Goal: Task Accomplishment & Management: Manage account settings

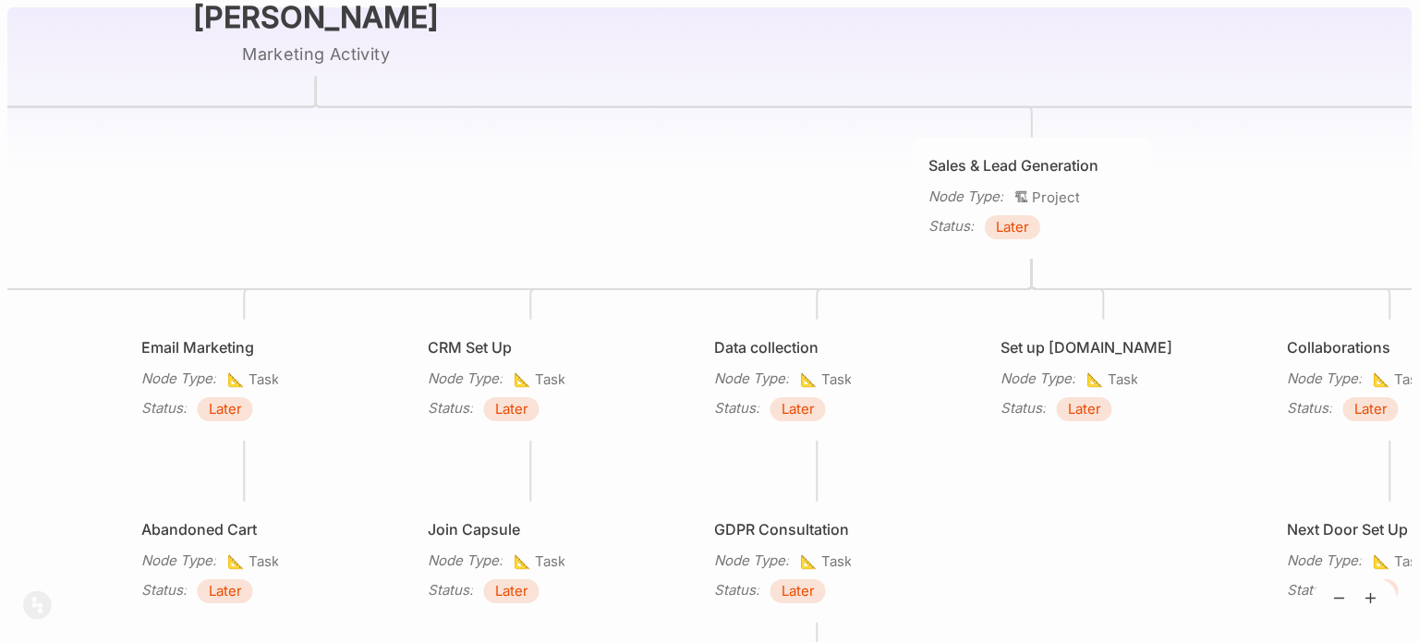
click at [661, 195] on div "[PERSON_NAME] Marketing Activity Reputation Management Node Type : 🏗 Project St…" at bounding box center [709, 321] width 1404 height 642
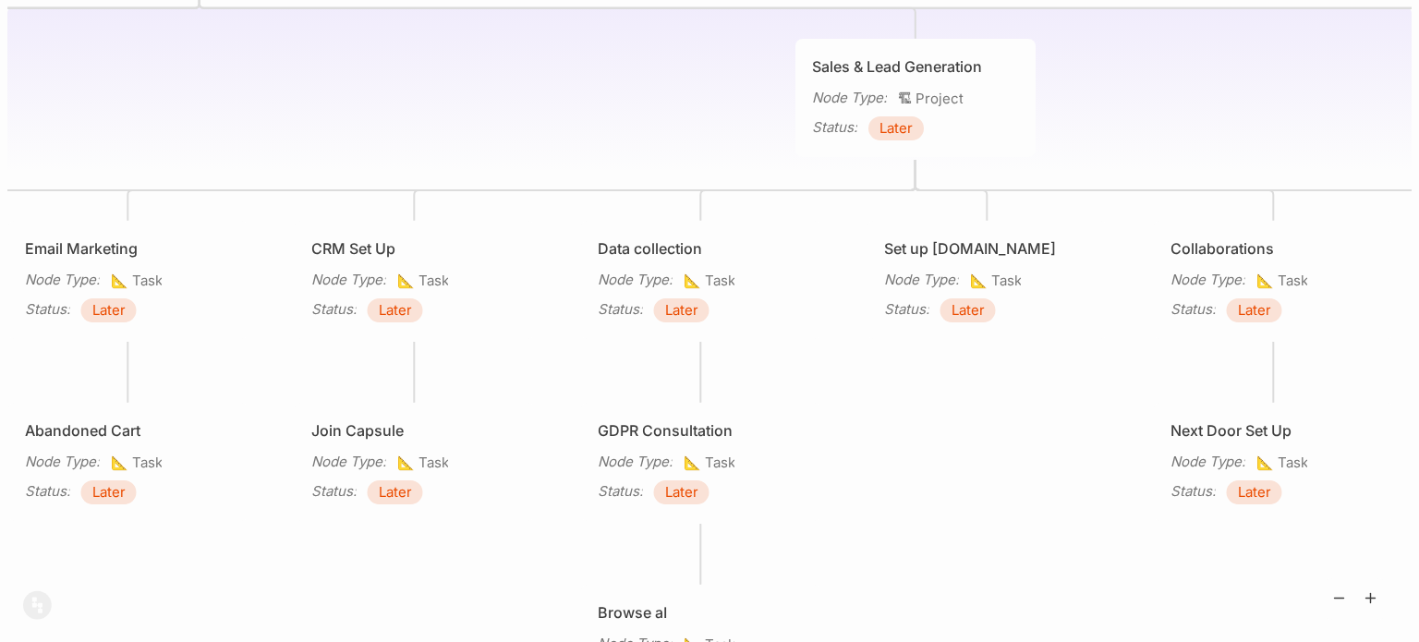
drag, startPoint x: 984, startPoint y: 520, endPoint x: 491, endPoint y: 510, distance: 492.5
click at [491, 510] on div "[PERSON_NAME] Marketing Activity Reputation Management Node Type : 🏗 Project St…" at bounding box center [709, 321] width 1404 height 642
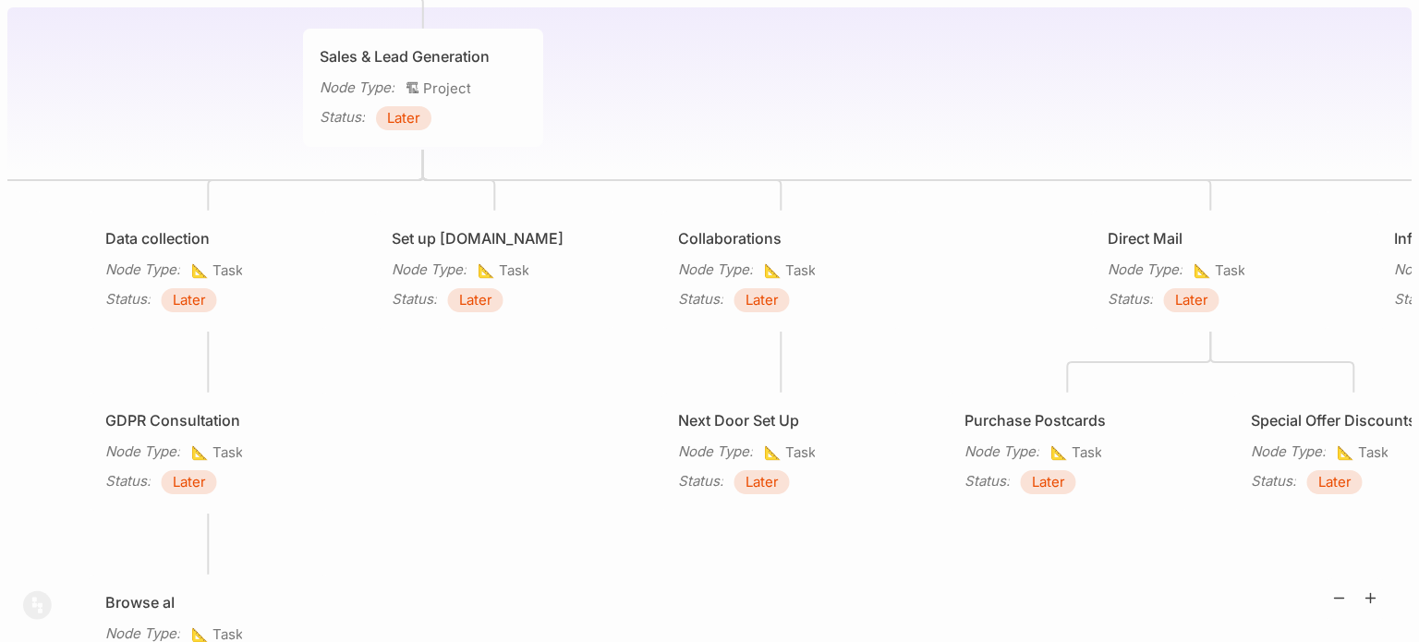
drag, startPoint x: 370, startPoint y: 555, endPoint x: 267, endPoint y: 551, distance: 103.6
click at [267, 551] on div "[PERSON_NAME] Marketing Activity Reputation Management Node Type : 🏗 Project St…" at bounding box center [709, 321] width 1404 height 642
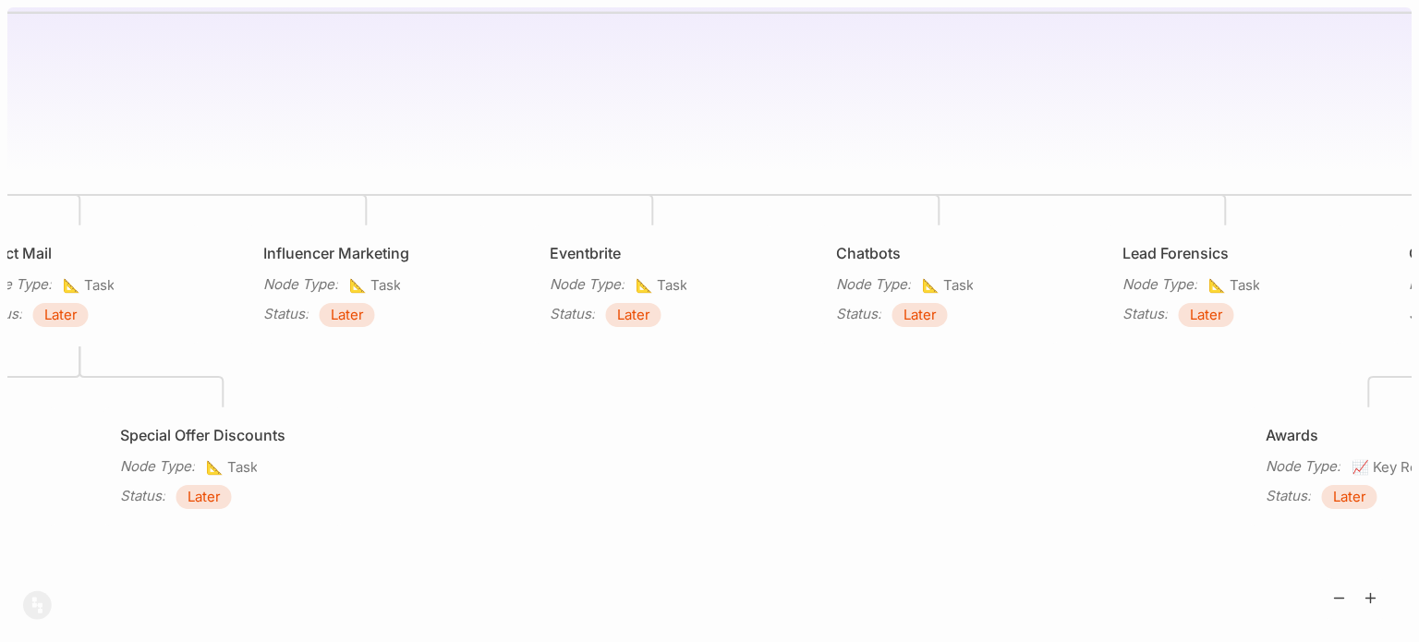
drag, startPoint x: 673, startPoint y: 488, endPoint x: 203, endPoint y: 486, distance: 469.3
click at [203, 486] on div "Status : Later" at bounding box center [223, 497] width 207 height 24
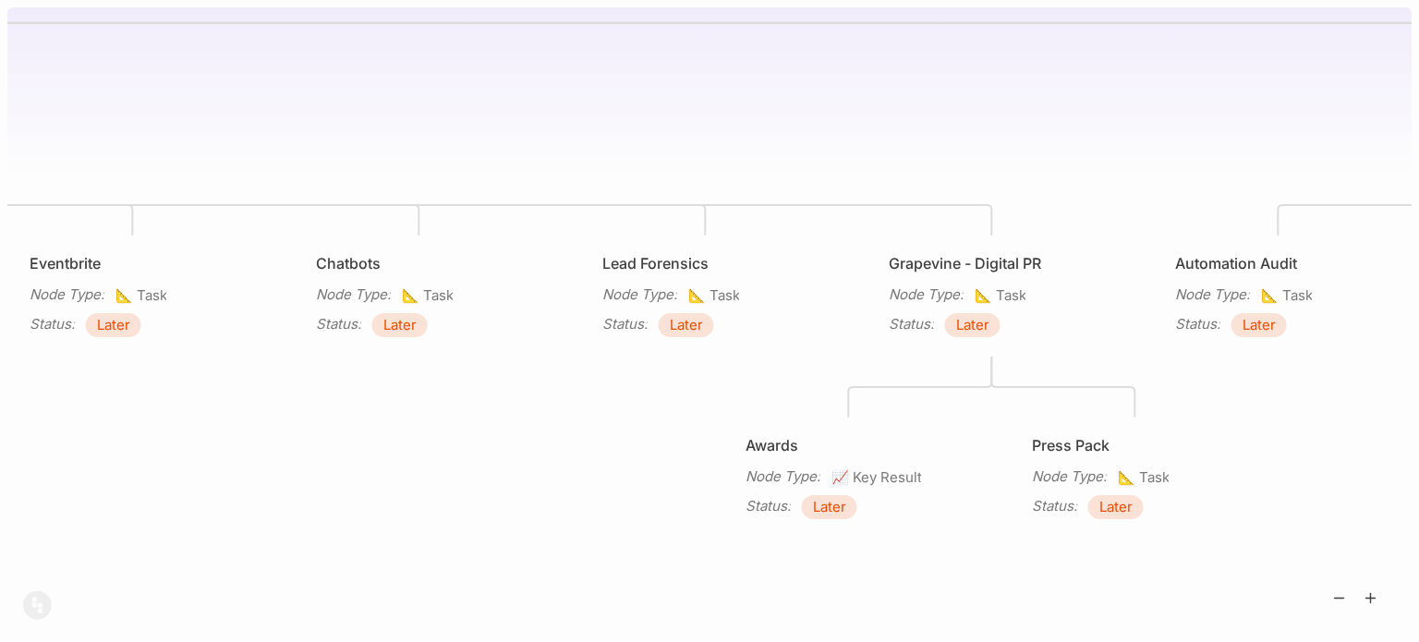
click at [0, 514] on div "[PERSON_NAME] Marketing Activity Reputation Management Node Type : 🏗 Project St…" at bounding box center [709, 321] width 1419 height 642
drag, startPoint x: 303, startPoint y: 500, endPoint x: 0, endPoint y: 528, distance: 304.4
click at [0, 528] on div "[PERSON_NAME] Marketing Activity Reputation Management Node Type : 🏗 Project St…" at bounding box center [709, 321] width 1419 height 642
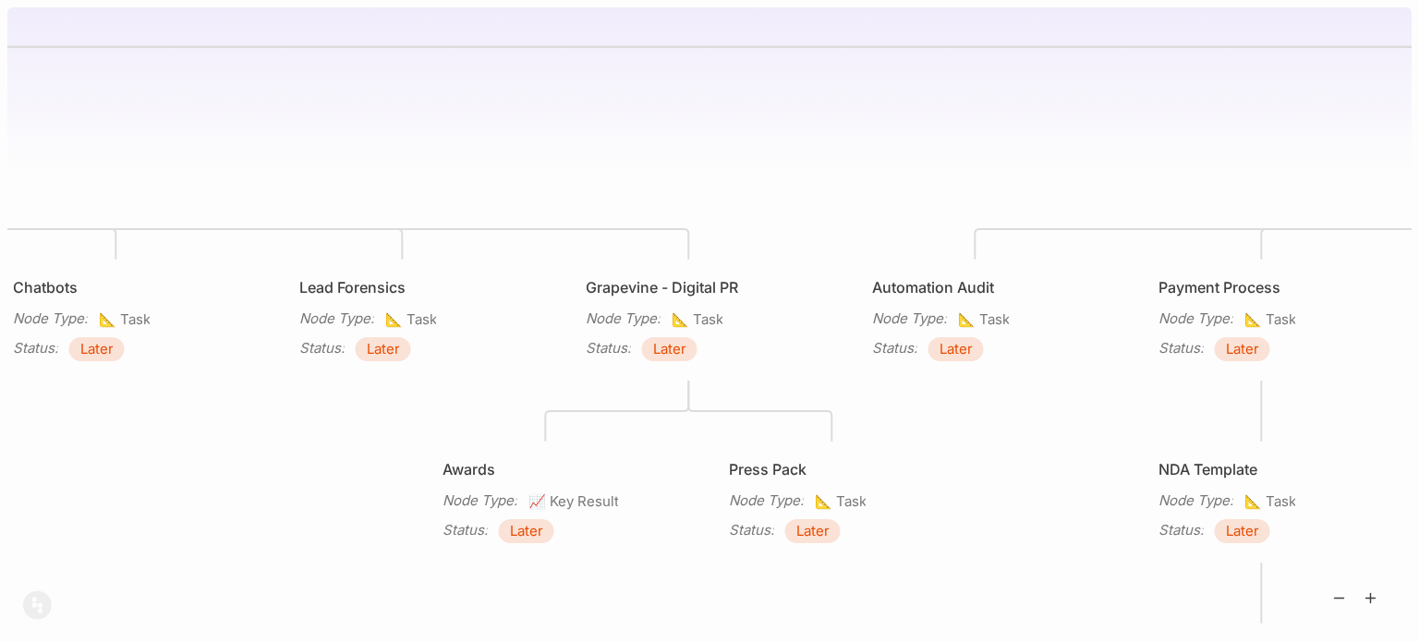
drag, startPoint x: 476, startPoint y: 447, endPoint x: 1028, endPoint y: 242, distance: 589.3
click at [1028, 242] on div "[PERSON_NAME] Marketing Activity Reputation Management Node Type : 🏗 Project St…" at bounding box center [709, 321] width 1404 height 642
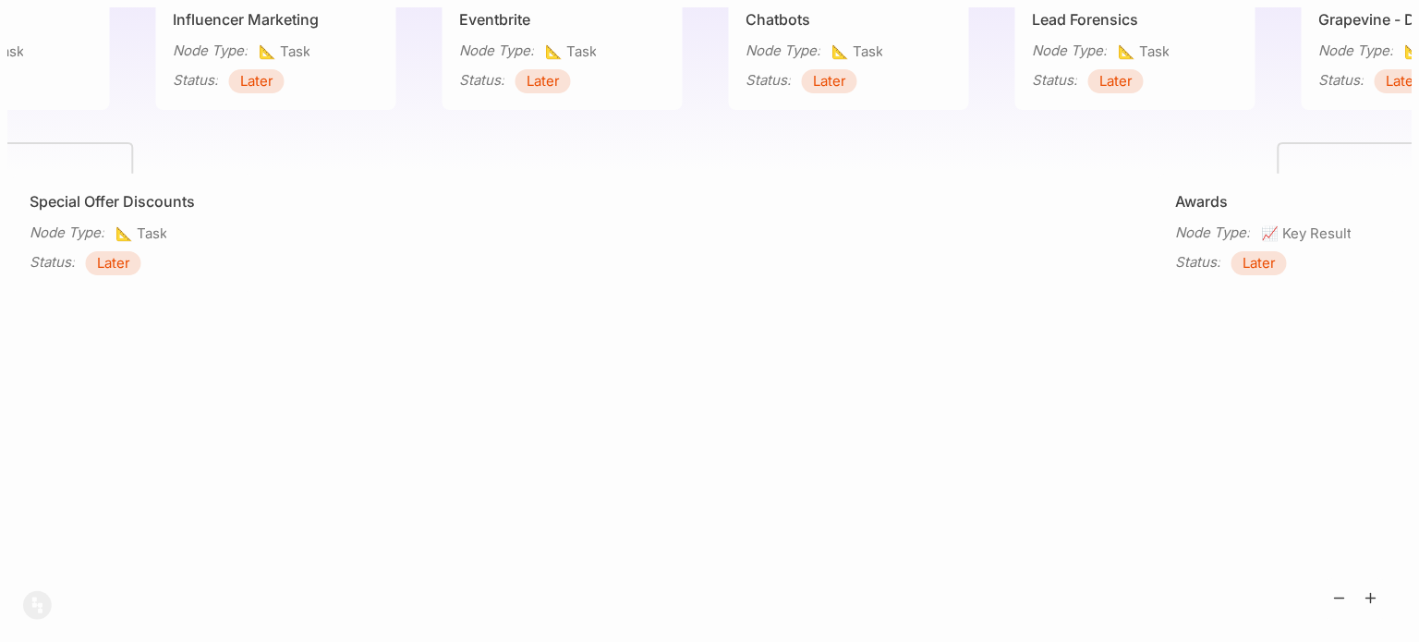
drag, startPoint x: 1358, startPoint y: 290, endPoint x: 1392, endPoint y: 290, distance: 34.2
click at [1392, 290] on div "[PERSON_NAME] Marketing Activity Reputation Management Node Type : 🏗 Project St…" at bounding box center [709, 321] width 1404 height 642
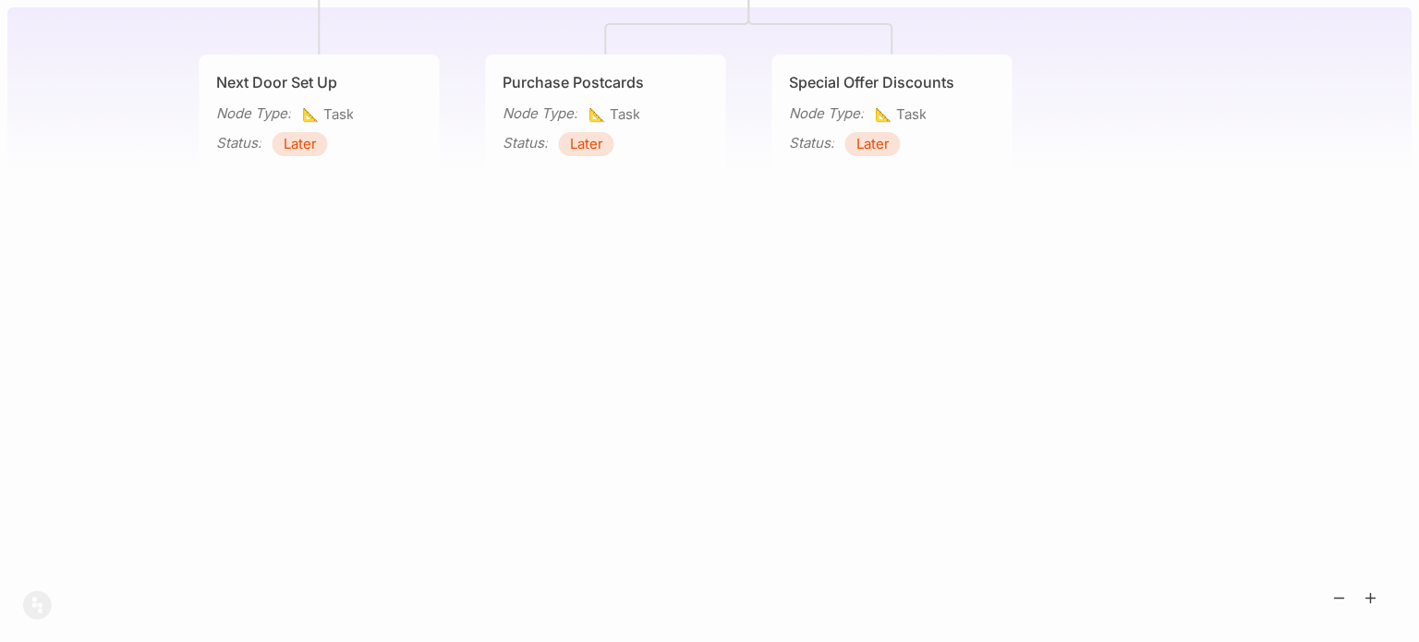
drag, startPoint x: 1292, startPoint y: 369, endPoint x: 1385, endPoint y: 356, distance: 93.3
click at [1385, 356] on div "[PERSON_NAME] Marketing Activity Reputation Management Node Type : 🏗 Project St…" at bounding box center [709, 321] width 1404 height 642
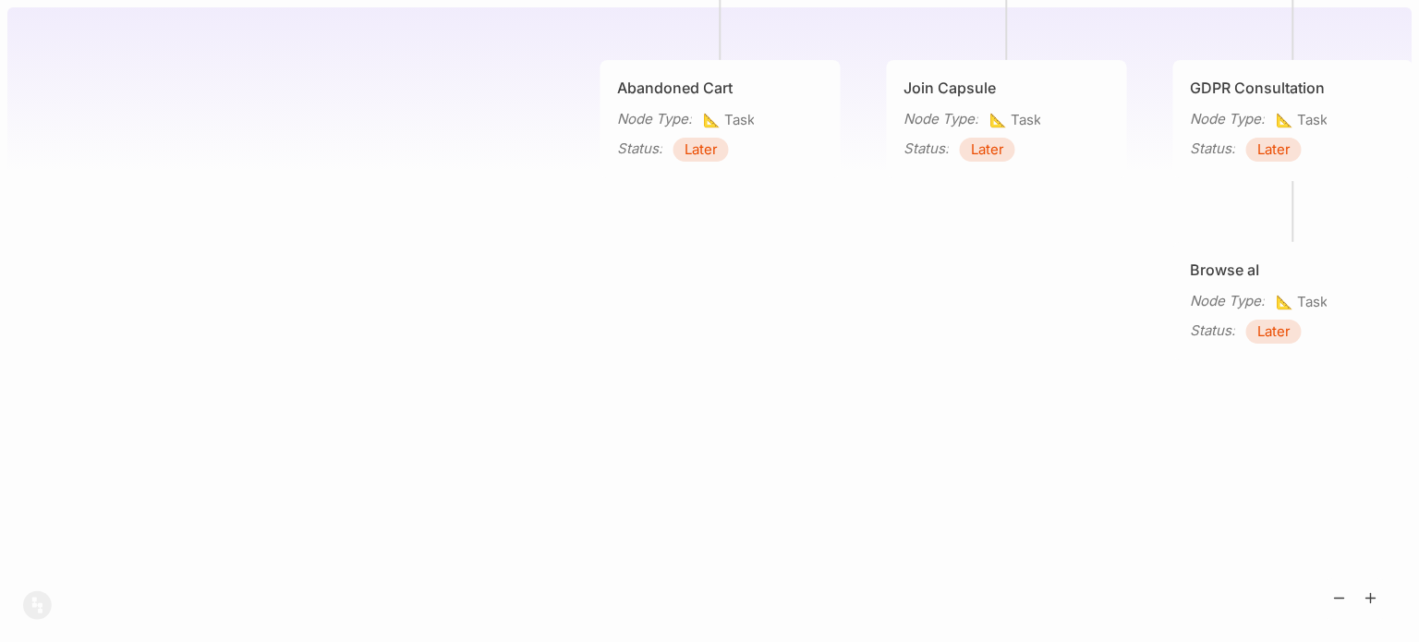
drag, startPoint x: 958, startPoint y: 433, endPoint x: 1010, endPoint y: 346, distance: 101.9
click at [1413, 415] on div "[PERSON_NAME] Marketing Activity Reputation Management Node Type : 🏗 Project St…" at bounding box center [709, 321] width 1419 height 642
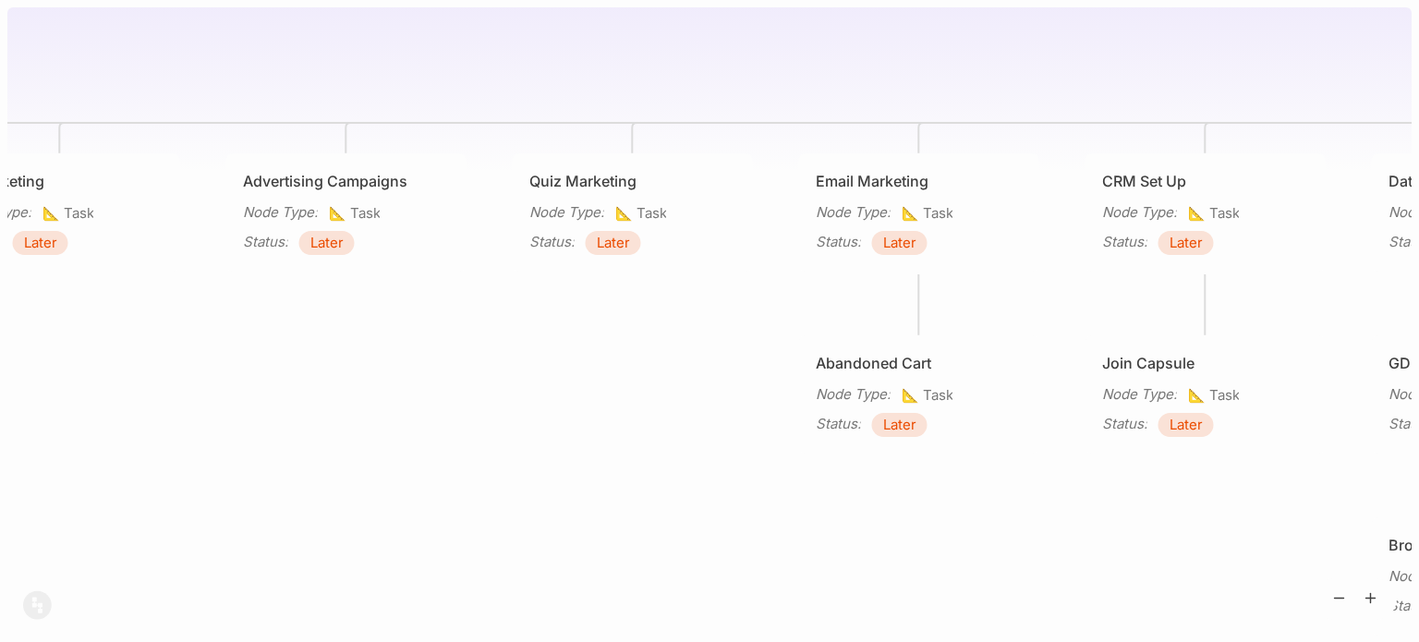
drag, startPoint x: 763, startPoint y: 527, endPoint x: 1083, endPoint y: 550, distance: 320.5
click at [1083, 550] on div "[PERSON_NAME] Marketing Activity Reputation Management Node Type : 🏗 Project St…" at bounding box center [709, 321] width 1404 height 642
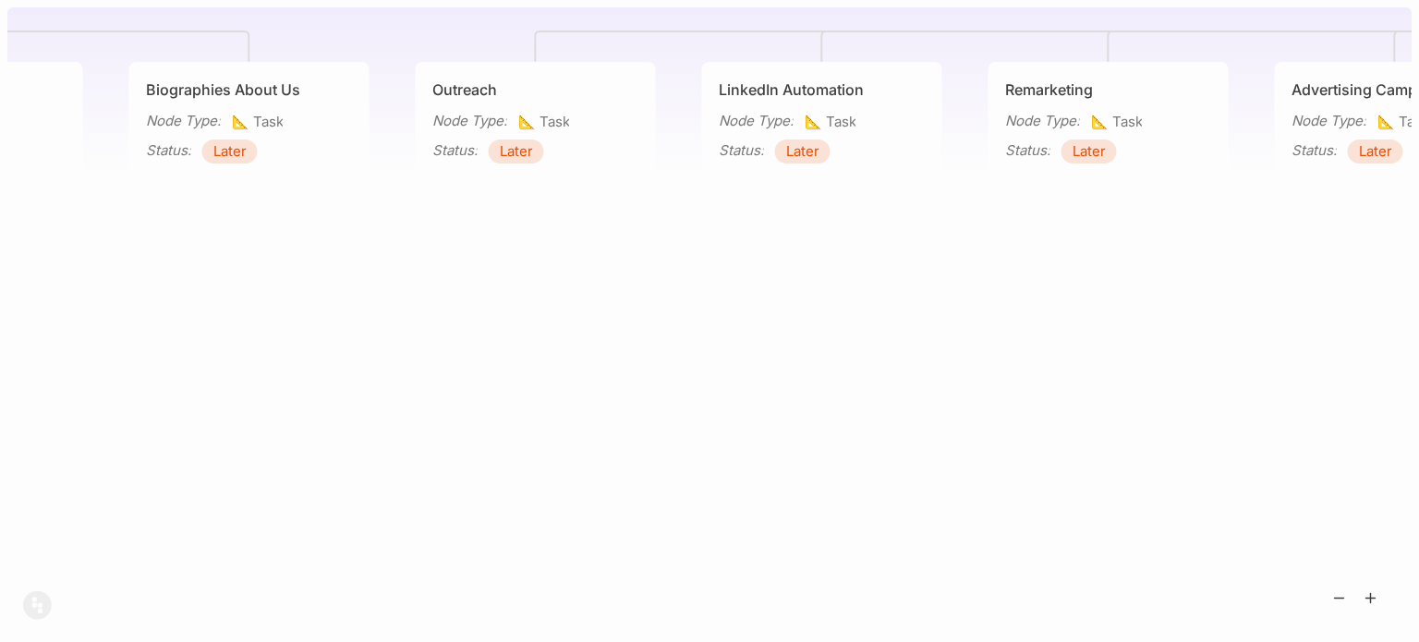
drag, startPoint x: 499, startPoint y: 468, endPoint x: 920, endPoint y: 381, distance: 430.3
click at [1281, 441] on div "[PERSON_NAME] Marketing Activity Reputation Management Node Type : 🏗 Project St…" at bounding box center [709, 321] width 1404 height 642
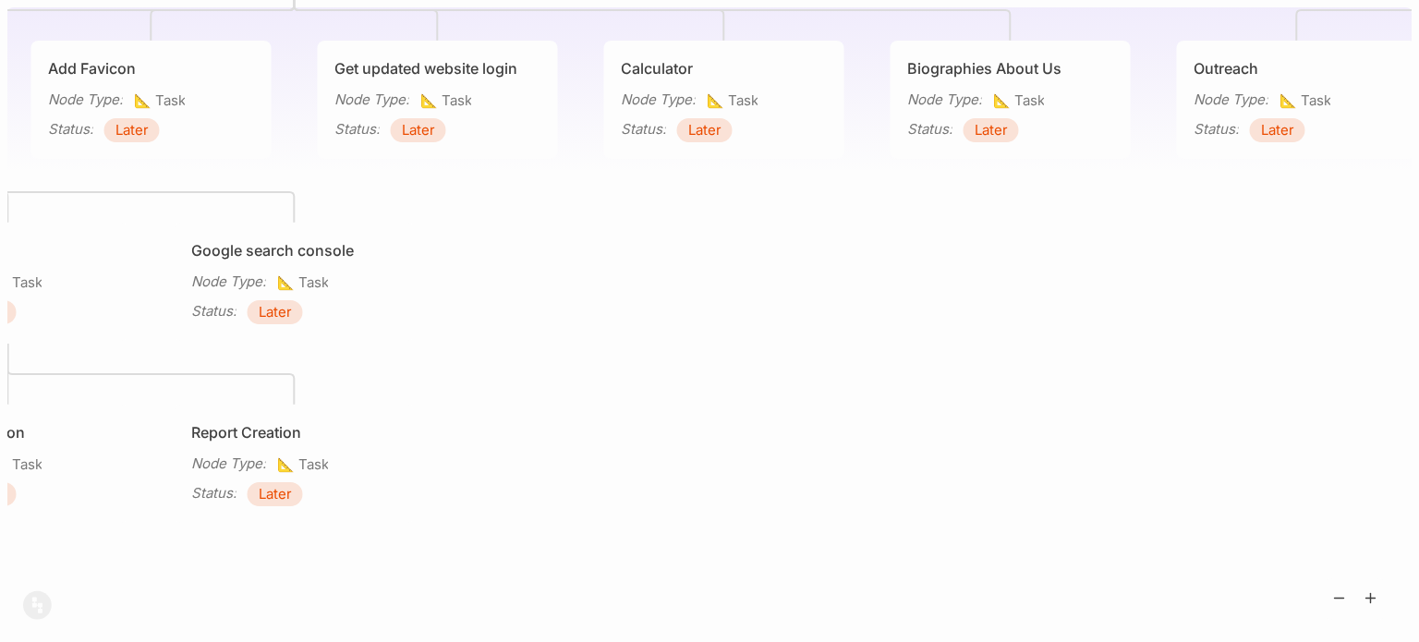
drag, startPoint x: 1085, startPoint y: 397, endPoint x: 1418, endPoint y: 361, distance: 335.4
click at [1418, 361] on div "[PERSON_NAME] Marketing Activity Reputation Management Node Type : 🏗 Project St…" at bounding box center [709, 321] width 1419 height 642
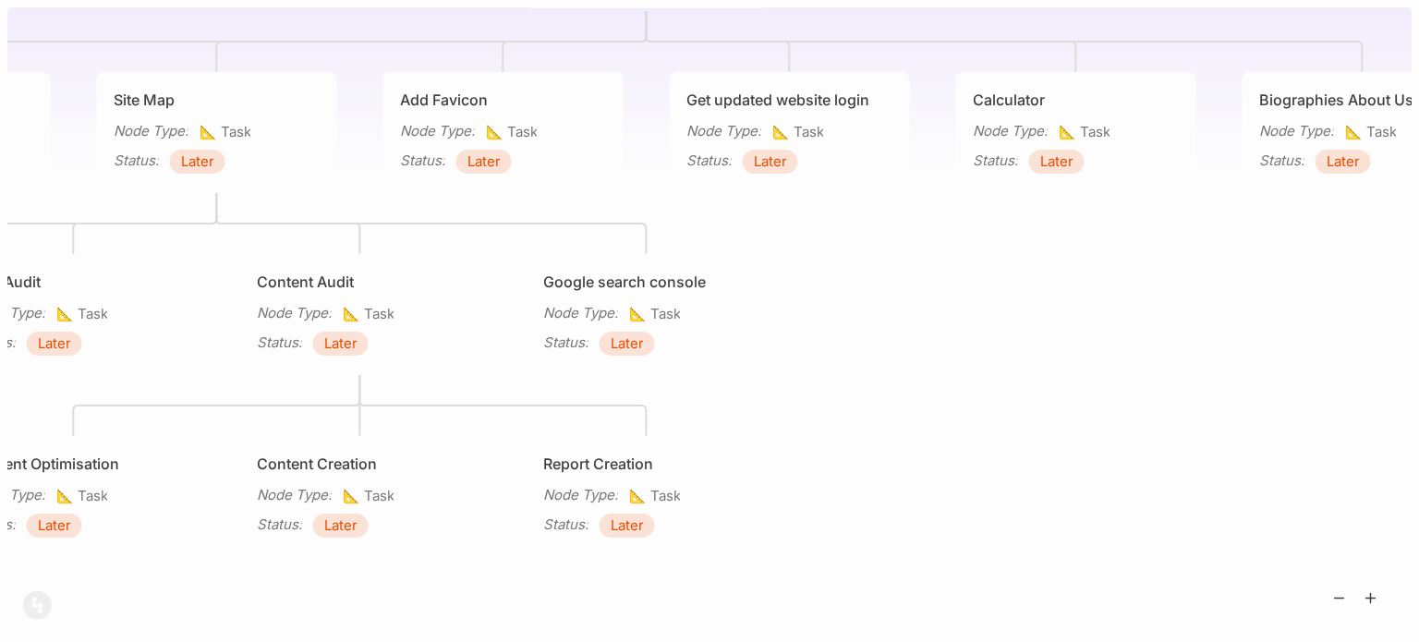
drag, startPoint x: 843, startPoint y: 445, endPoint x: 1418, endPoint y: 365, distance: 581.1
click at [1418, 365] on div "[PERSON_NAME] Marketing Activity Reputation Management Node Type : 🏗 Project St…" at bounding box center [709, 321] width 1419 height 642
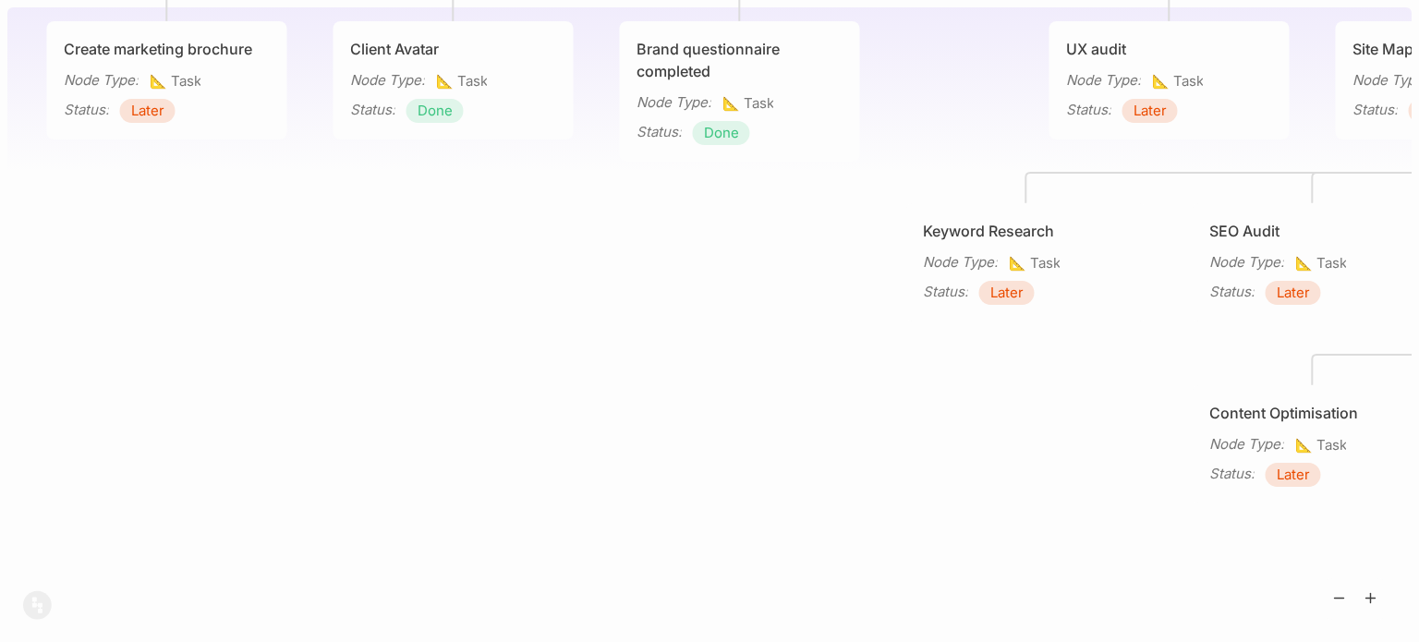
drag, startPoint x: 188, startPoint y: 487, endPoint x: 1082, endPoint y: 534, distance: 894.6
click at [1082, 534] on div "[PERSON_NAME] Marketing Activity Reputation Management Node Type : 🏗 Project St…" at bounding box center [709, 321] width 1404 height 642
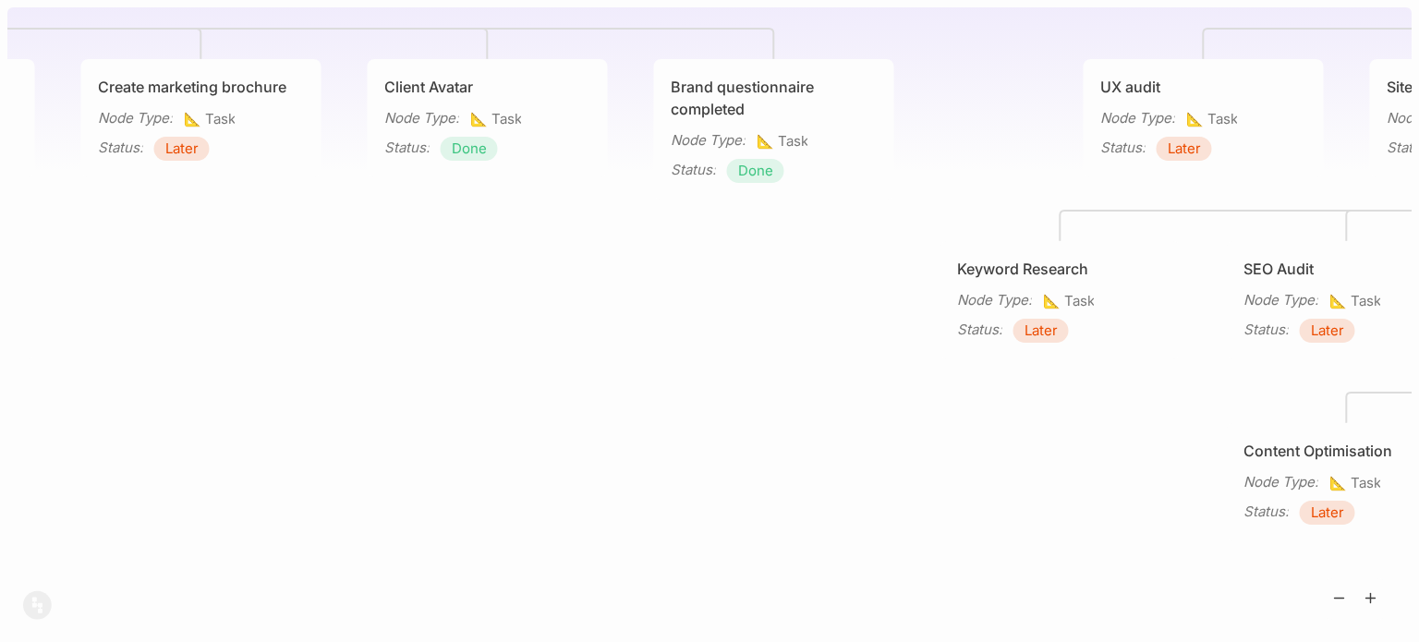
drag, startPoint x: 518, startPoint y: 452, endPoint x: 1120, endPoint y: 620, distance: 624.5
click at [1120, 620] on div "[PERSON_NAME] Marketing Activity Reputation Management Node Type : 🏗 Project St…" at bounding box center [709, 321] width 1404 height 642
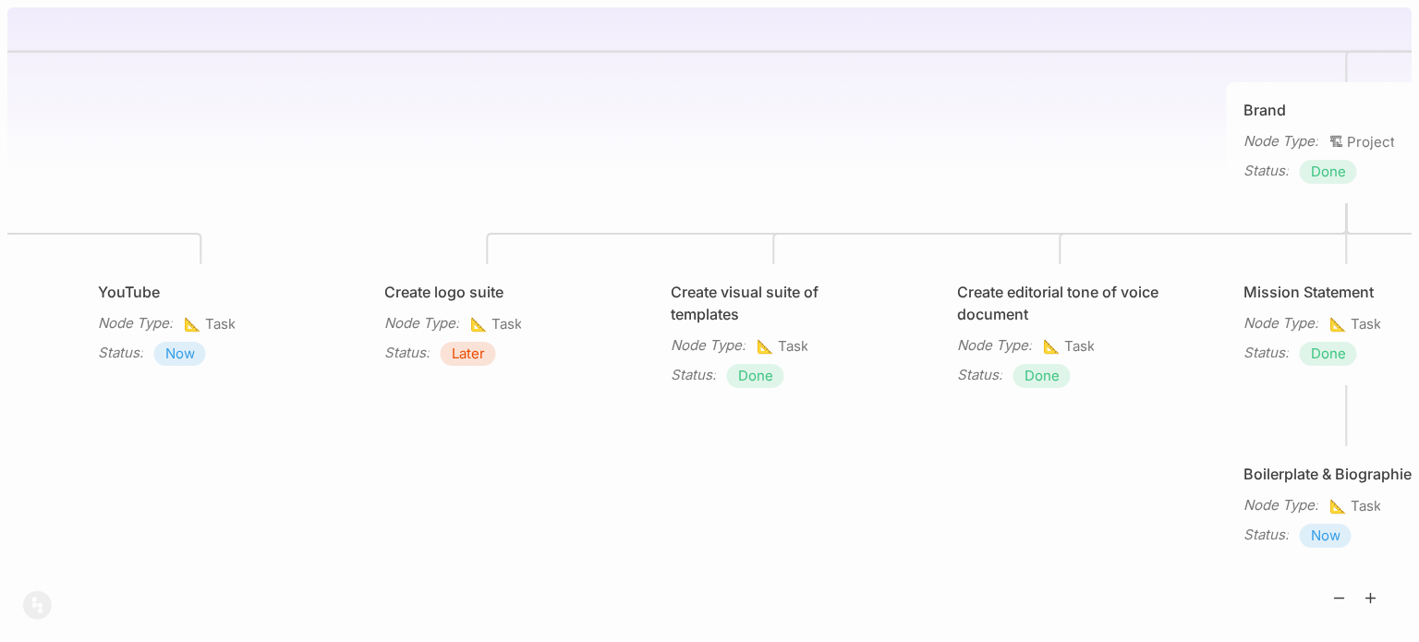
drag, startPoint x: 743, startPoint y: 588, endPoint x: 1136, endPoint y: 578, distance: 393.6
click at [1136, 578] on div "[PERSON_NAME] Marketing Activity Reputation Management Node Type : 🏗 Project St…" at bounding box center [709, 321] width 1404 height 642
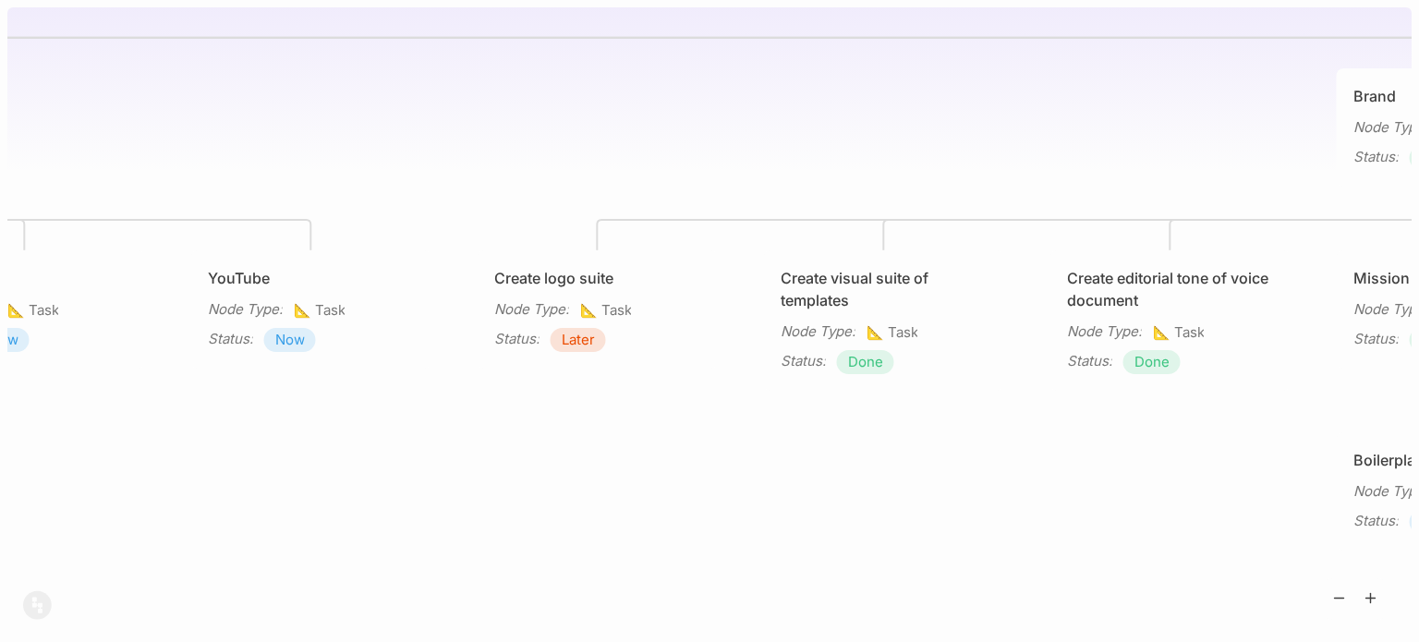
drag, startPoint x: 819, startPoint y: 579, endPoint x: 1418, endPoint y: 542, distance: 599.8
click at [1418, 542] on div "[PERSON_NAME] Marketing Activity Reputation Management Node Type : 🏗 Project St…" at bounding box center [709, 321] width 1419 height 642
